Goal: Information Seeking & Learning: Check status

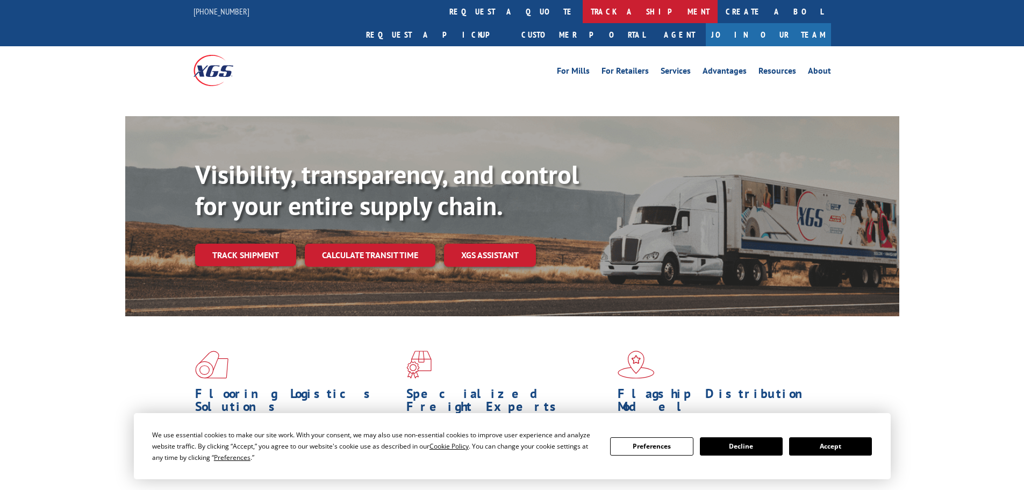
click at [583, 13] on link "track a shipment" at bounding box center [650, 11] width 135 height 23
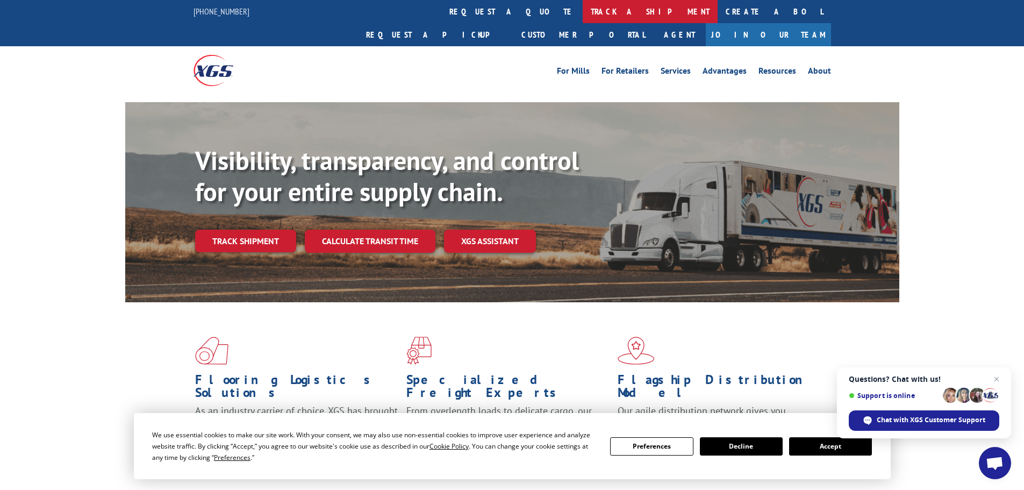
click at [583, 11] on link "track a shipment" at bounding box center [650, 11] width 135 height 23
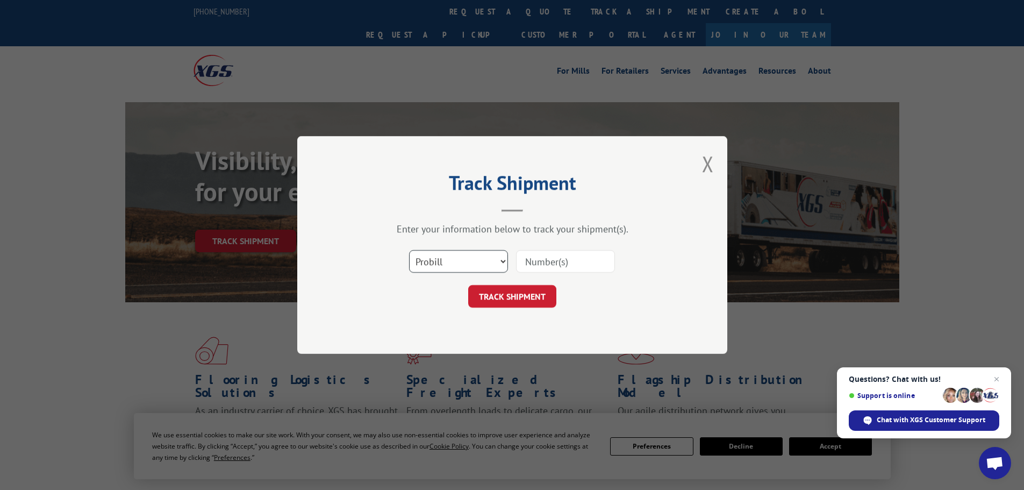
click at [454, 257] on select "Select category... Probill BOL PO" at bounding box center [458, 261] width 99 height 23
select select "bol"
click at [409, 250] on select "Select category... Probill BOL PO" at bounding box center [458, 261] width 99 height 23
click at [556, 259] on input at bounding box center [565, 261] width 99 height 23
paste input "5562606"
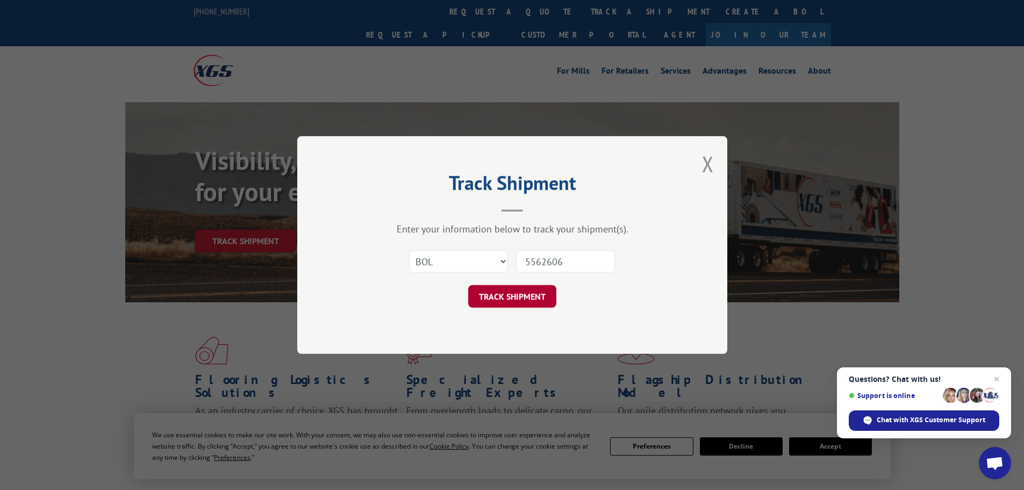
type input "5562606"
click at [522, 296] on button "TRACK SHIPMENT" at bounding box center [512, 296] width 88 height 23
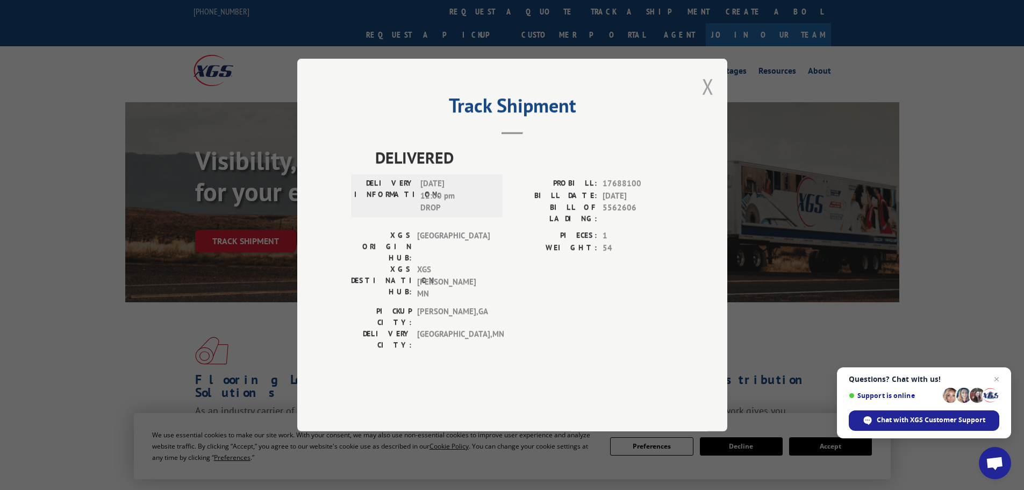
click at [712, 101] on button "Close modal" at bounding box center [708, 86] width 12 height 28
